Goal: Information Seeking & Learning: Learn about a topic

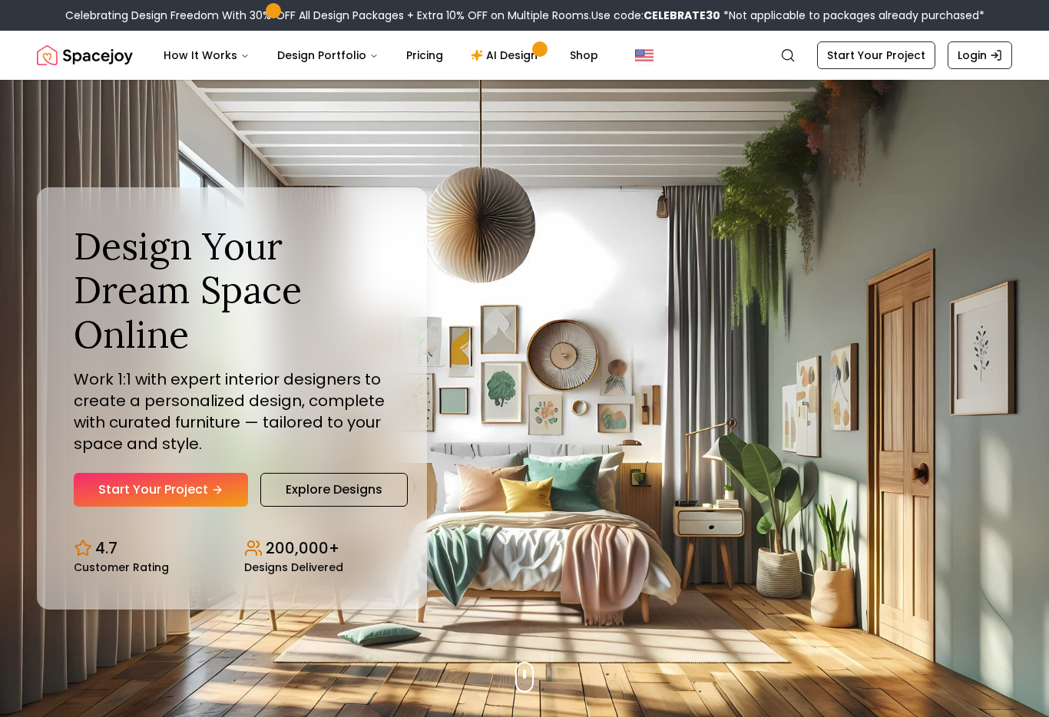
click at [196, 58] on button "How It Works" at bounding box center [206, 55] width 111 height 31
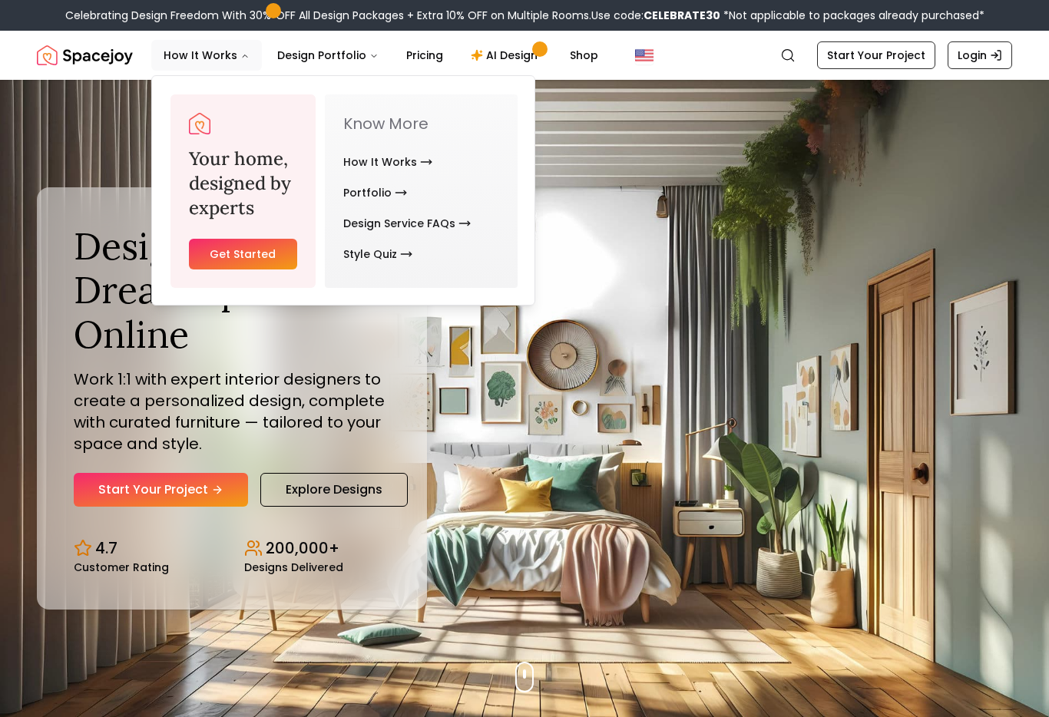
click at [414, 155] on link "How It Works" at bounding box center [387, 162] width 89 height 31
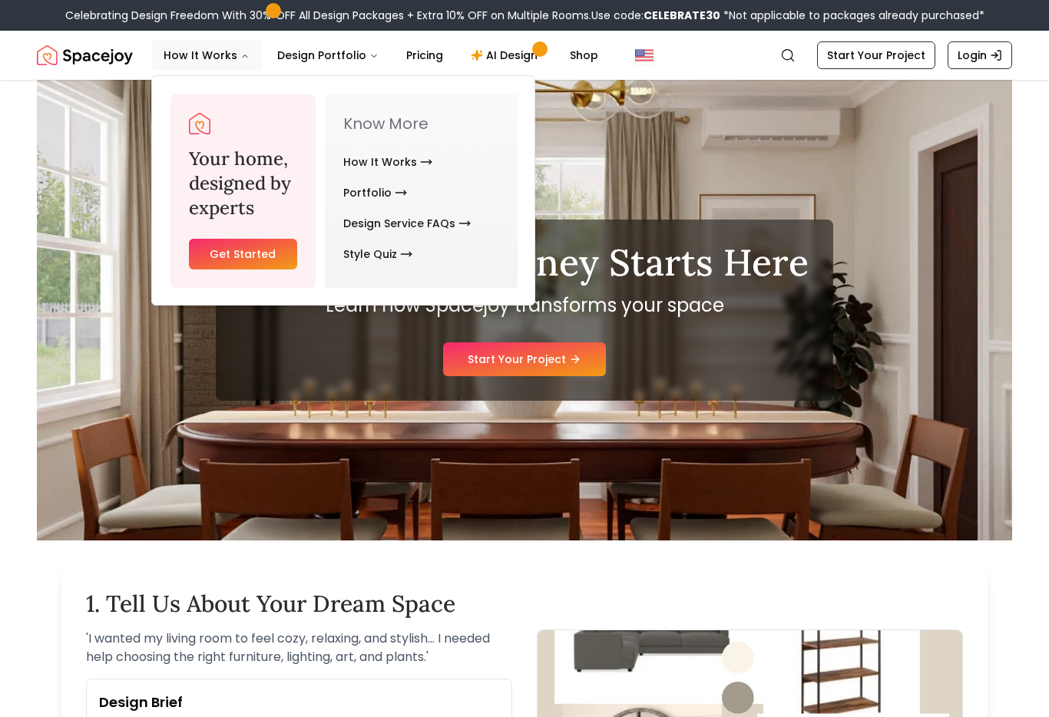
click at [404, 157] on link "How It Works" at bounding box center [387, 162] width 89 height 31
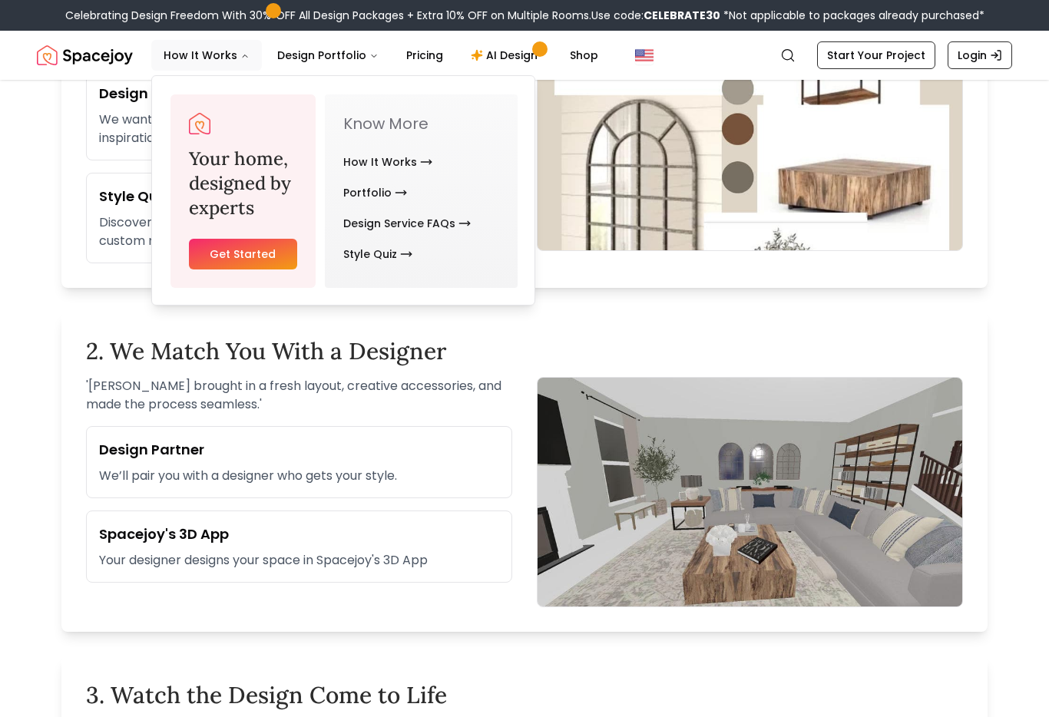
scroll to position [609, 0]
click at [987, 452] on div "2. We Match You With a Designer ' Sarah brought in a fresh layout, creative acc…" at bounding box center [524, 472] width 926 height 319
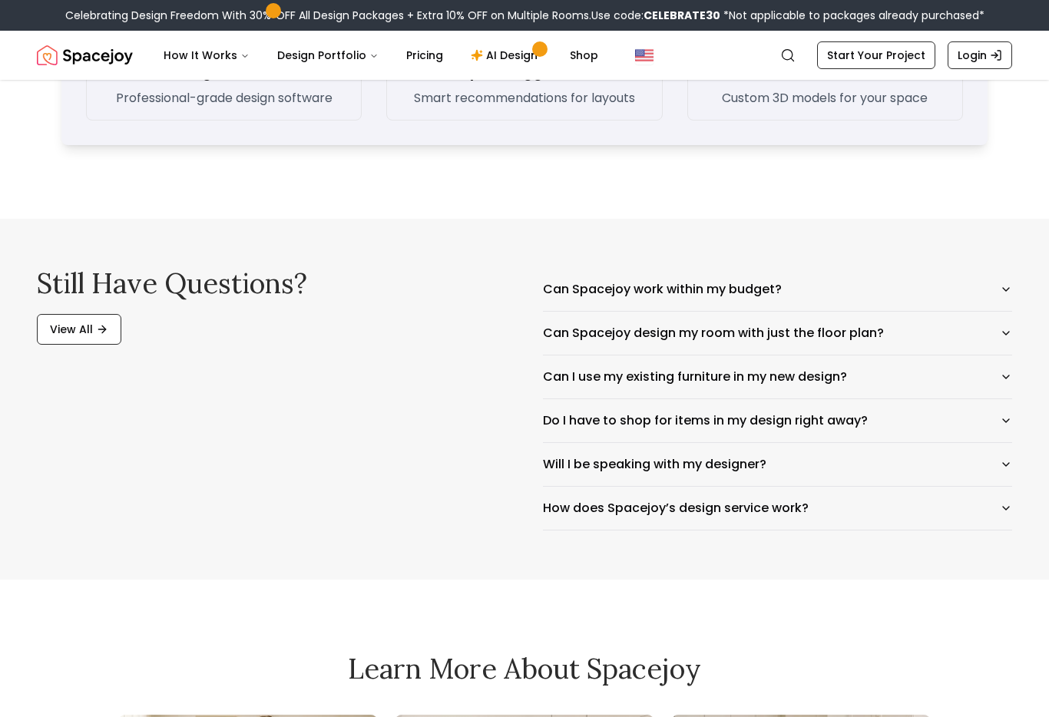
scroll to position [2369, 0]
click at [1002, 293] on icon "button" at bounding box center [1006, 289] width 12 height 12
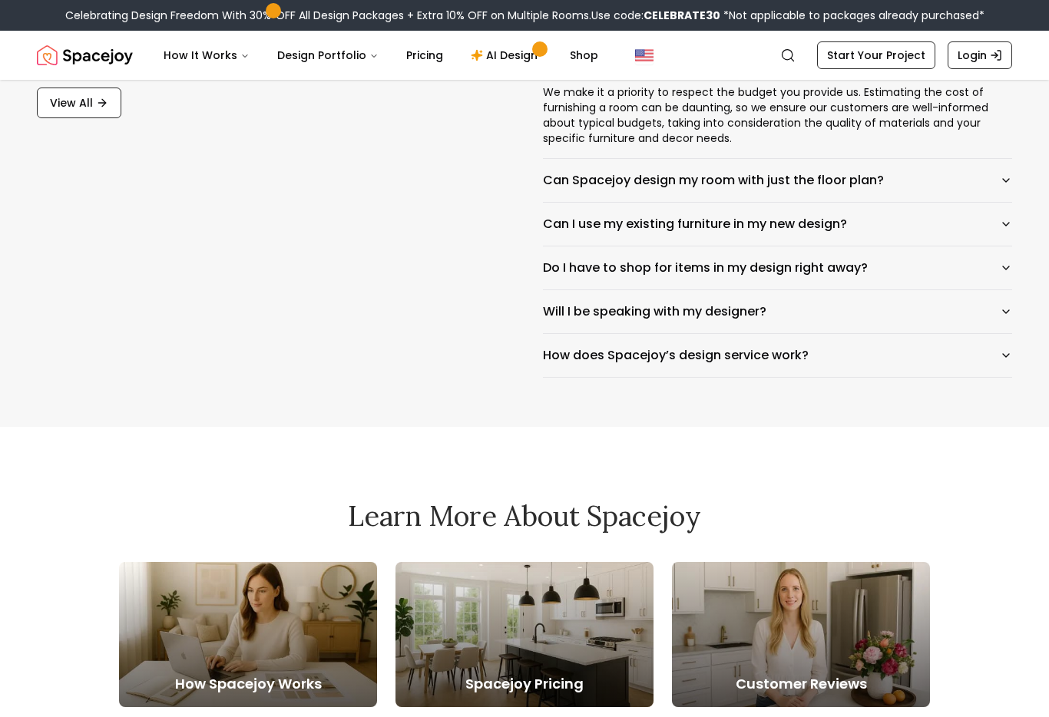
scroll to position [2598, 0]
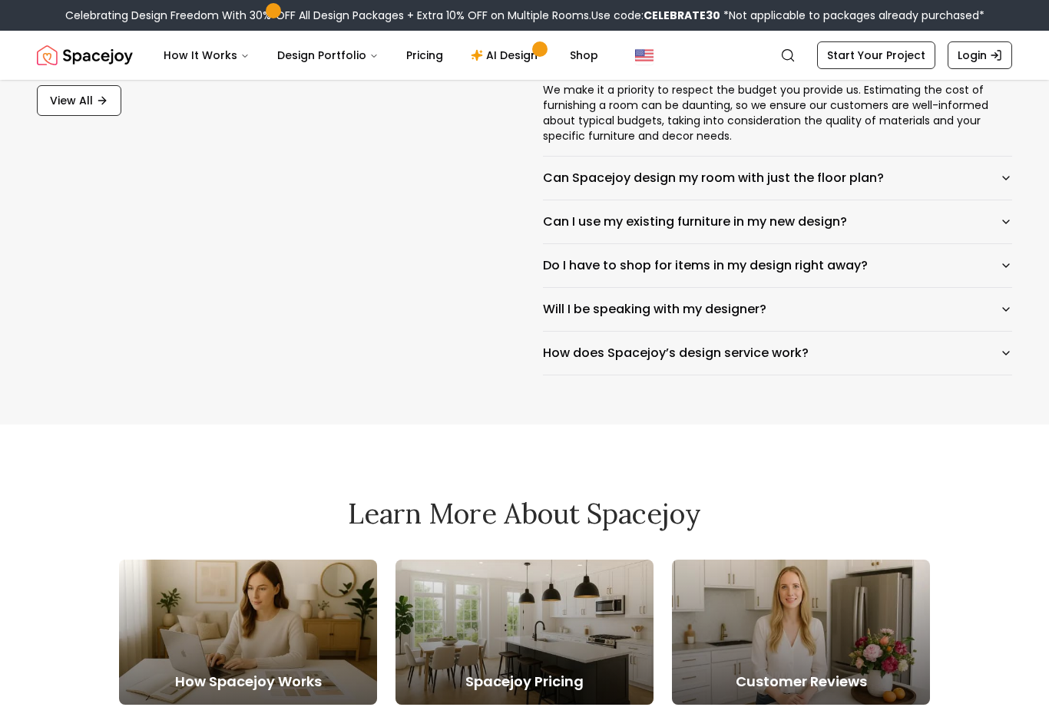
click at [1011, 274] on button "Do I have to shop for items in my design right away?" at bounding box center [777, 265] width 469 height 43
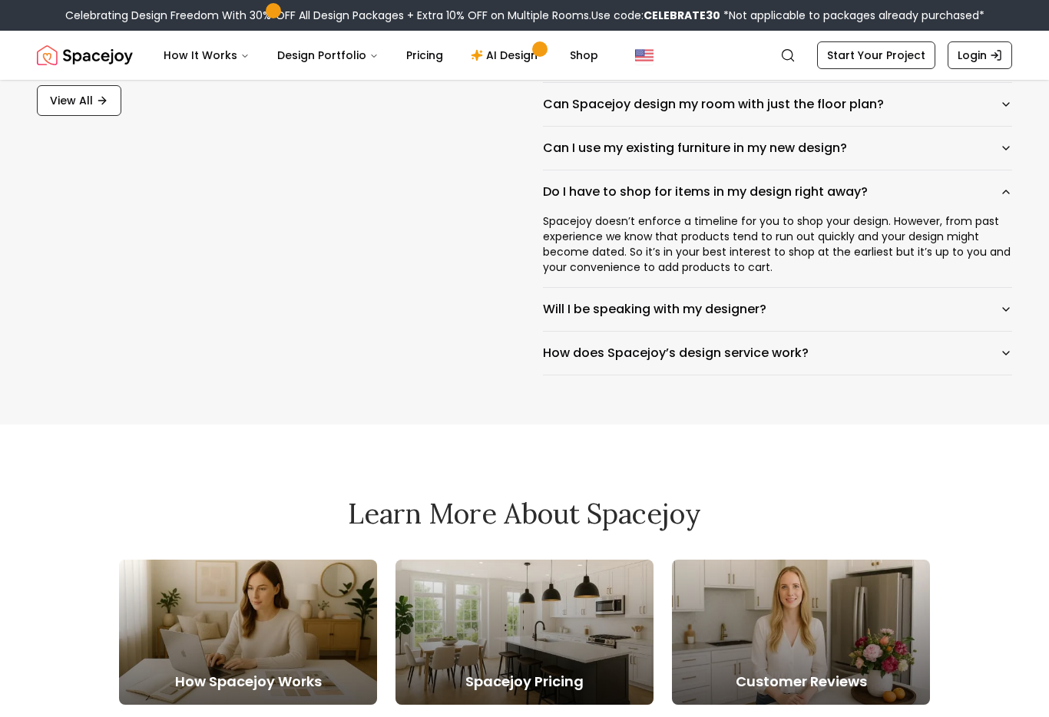
click at [997, 153] on button "Can I use my existing furniture in my new design?" at bounding box center [777, 148] width 469 height 43
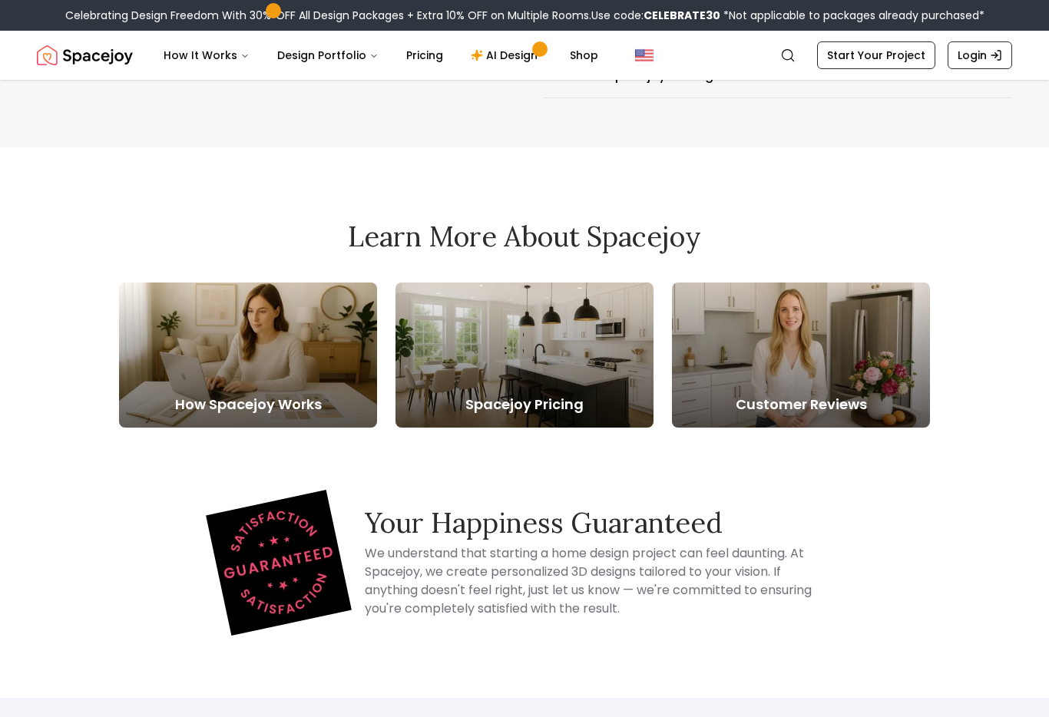
scroll to position [2890, 0]
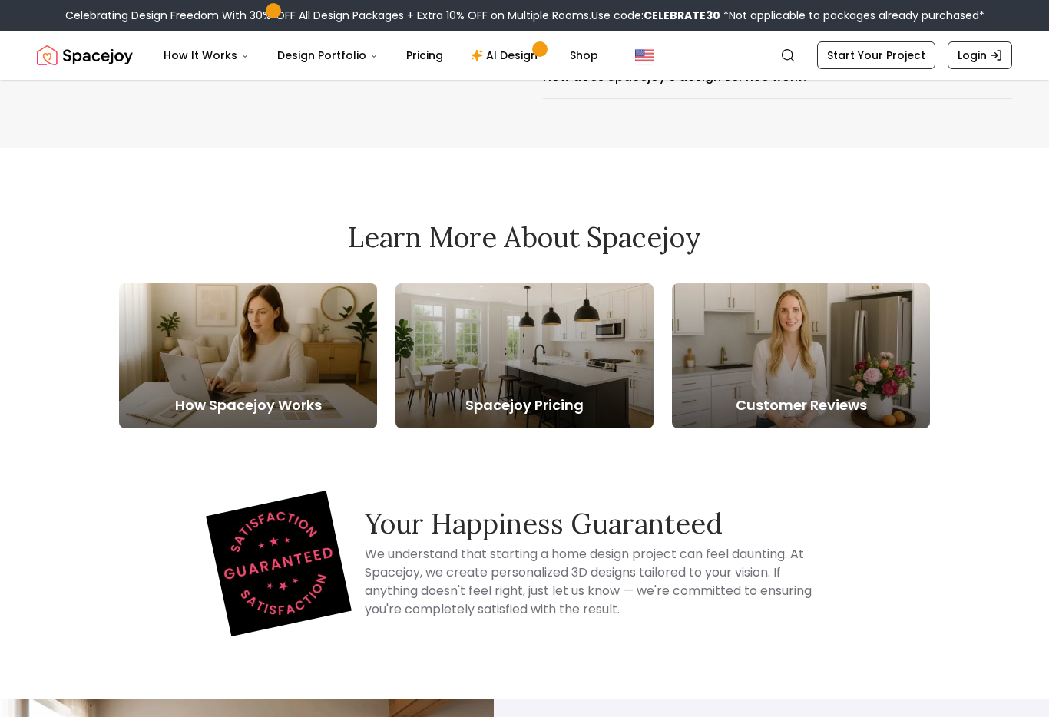
click at [580, 396] on h5 "Spacejoy Pricing" at bounding box center [525, 406] width 258 height 22
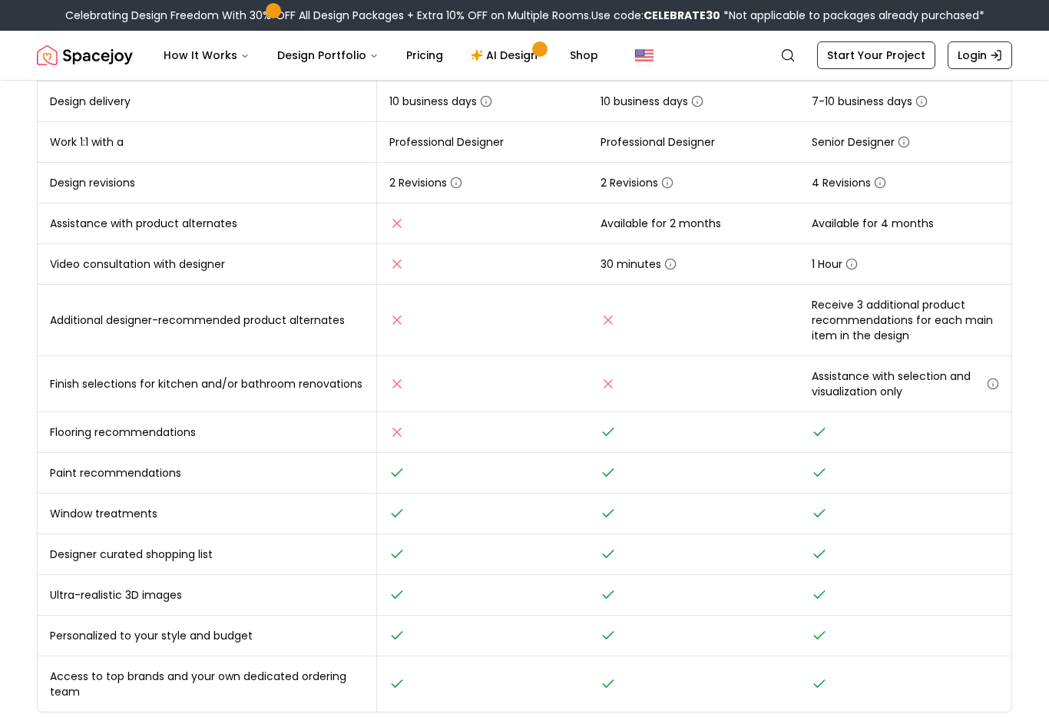
scroll to position [387, 0]
